Goal: Find specific fact: Find specific fact

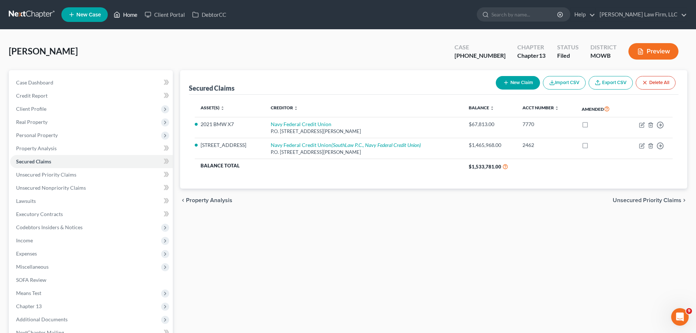
click at [127, 16] on link "Home" at bounding box center [125, 14] width 31 height 13
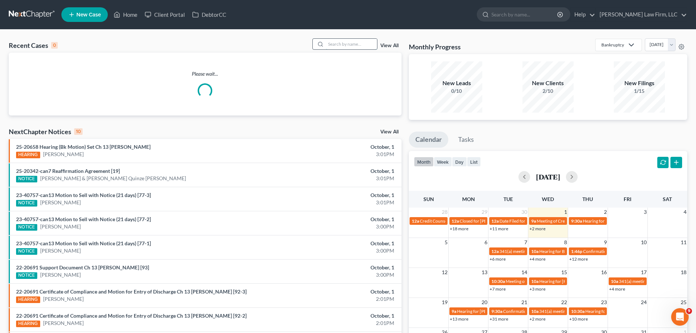
click at [348, 39] on input "search" at bounding box center [351, 44] width 51 height 11
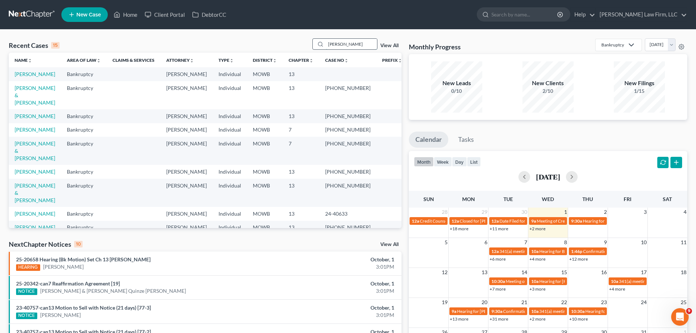
type input "[PERSON_NAME]"
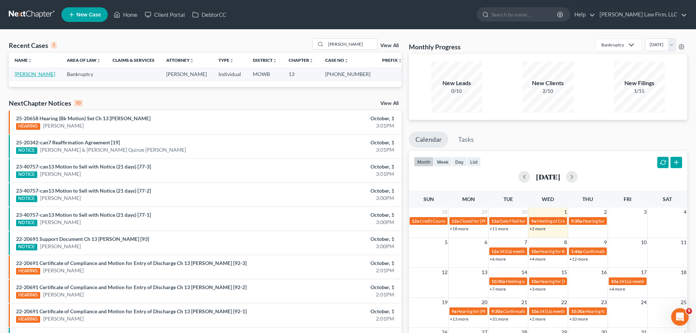
click at [42, 76] on link "[PERSON_NAME]" at bounding box center [35, 74] width 41 height 6
select select "4"
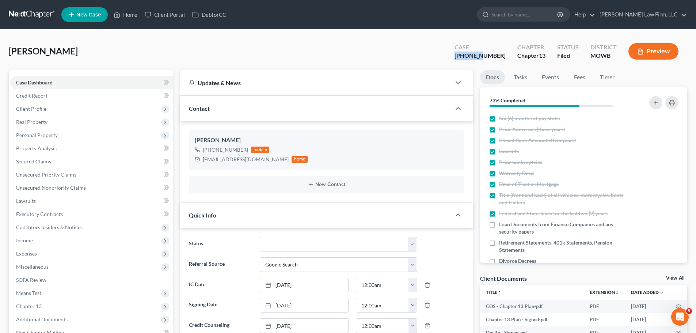
drag, startPoint x: 469, startPoint y: 56, endPoint x: 497, endPoint y: 59, distance: 28.0
click at [497, 59] on div "Case [PHONE_NUMBER]" at bounding box center [480, 52] width 63 height 22
copy div "25-50328"
drag, startPoint x: 253, startPoint y: 157, endPoint x: 202, endPoint y: 164, distance: 51.3
click at [202, 164] on div "[PERSON_NAME] [PHONE_NUMBER] mobile [EMAIL_ADDRESS][DOMAIN_NAME] home" at bounding box center [326, 149] width 275 height 39
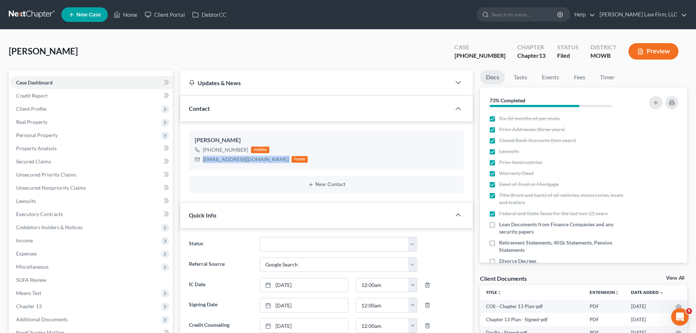
copy div "[EMAIL_ADDRESS][DOMAIN_NAME]"
